Goal: Transaction & Acquisition: Purchase product/service

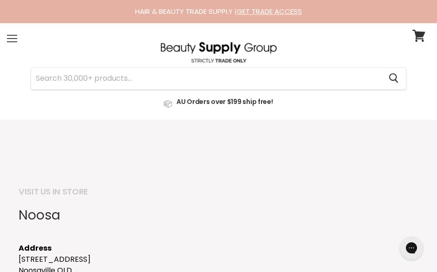
click at [15, 38] on span at bounding box center [12, 38] width 10 height 1
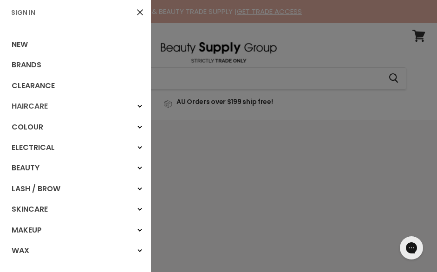
click at [35, 105] on link "Haircare" at bounding box center [75, 106] width 151 height 20
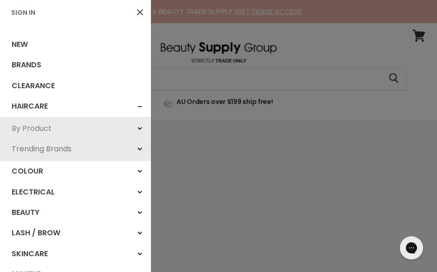
click at [34, 120] on link "By Product" at bounding box center [75, 128] width 151 height 20
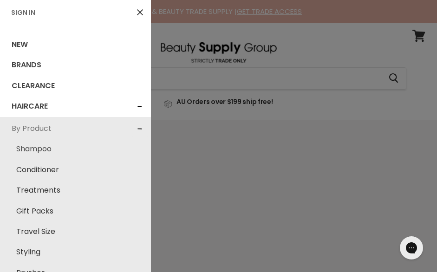
click at [33, 153] on link "Shampoo" at bounding box center [76, 149] width 142 height 20
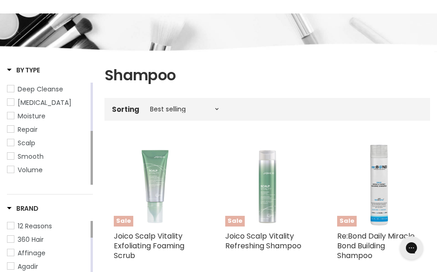
scroll to position [172, 0]
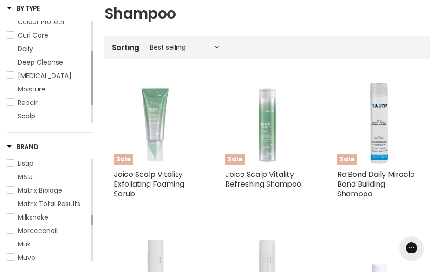
click at [46, 222] on span "Milkshake" at bounding box center [33, 217] width 31 height 9
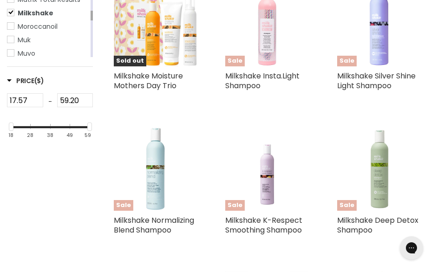
scroll to position [409, 0]
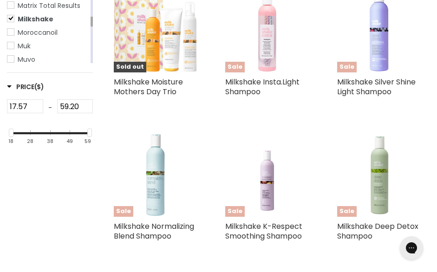
click at [176, 65] on img "Main content" at bounding box center [156, 31] width 84 height 84
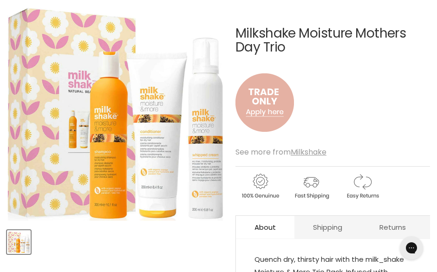
scroll to position [134, 0]
